Goal: Navigation & Orientation: Understand site structure

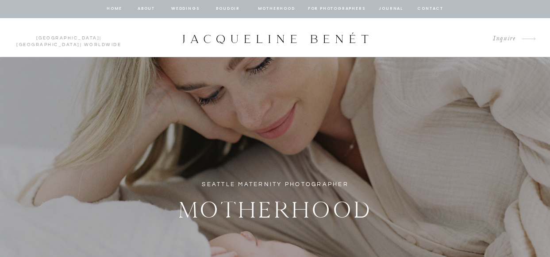
click at [277, 8] on nav "Motherhood" at bounding box center [276, 9] width 37 height 8
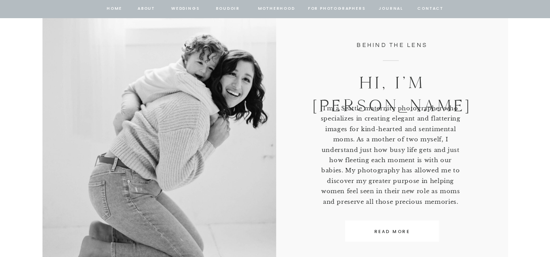
scroll to position [462, 0]
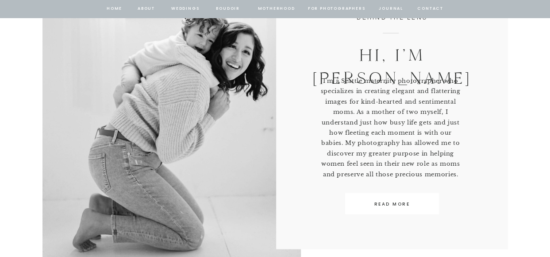
click at [269, 5] on nav "Motherhood" at bounding box center [276, 9] width 37 height 8
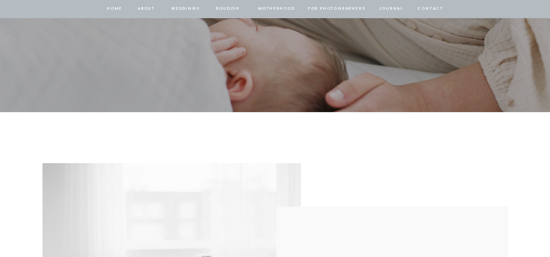
scroll to position [0, 0]
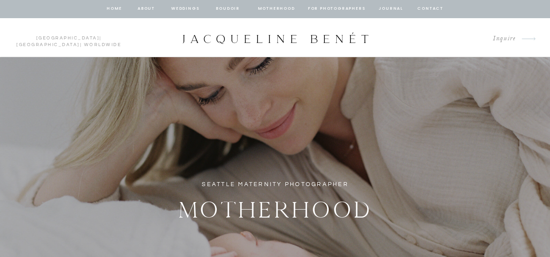
click at [141, 6] on nav "about" at bounding box center [146, 9] width 19 height 8
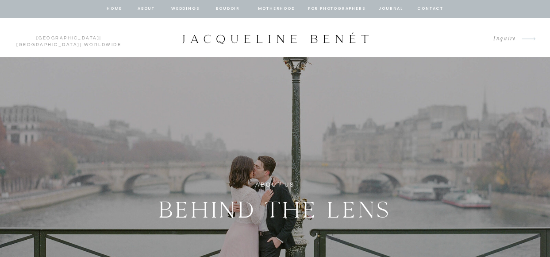
click at [313, 8] on nav "for photographers" at bounding box center [337, 9] width 58 height 8
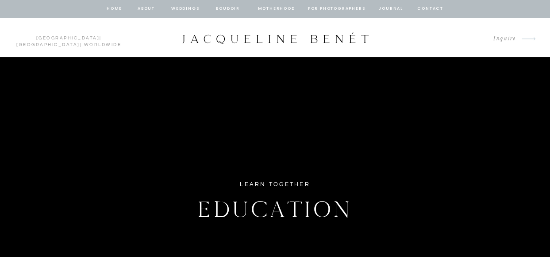
click at [278, 7] on nav "Motherhood" at bounding box center [276, 9] width 37 height 8
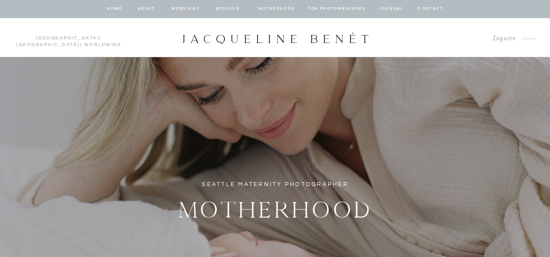
click at [110, 9] on nav "home" at bounding box center [114, 9] width 17 height 8
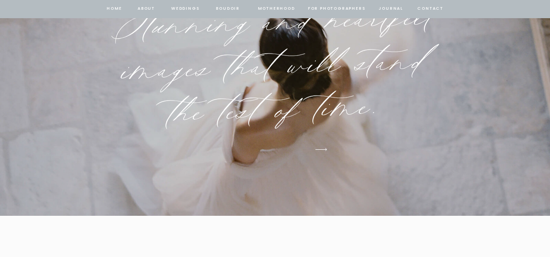
scroll to position [4802, 0]
